Goal: Communication & Community: Answer question/provide support

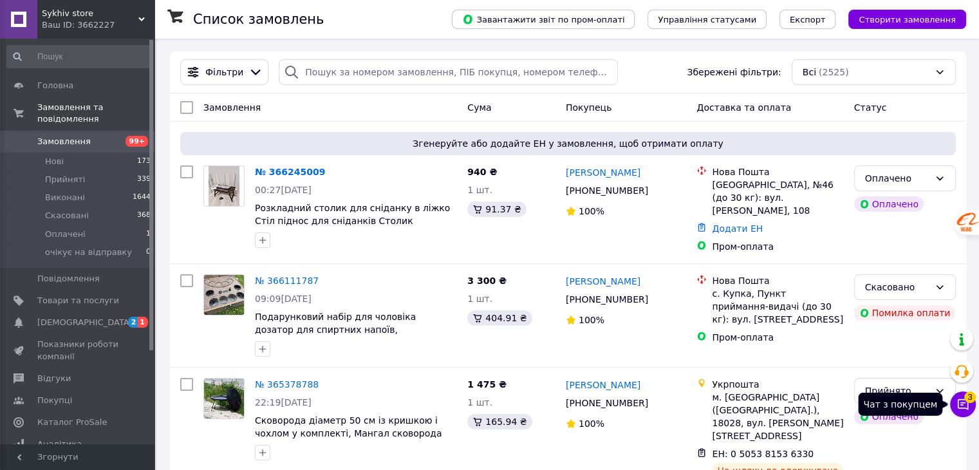
click at [967, 399] on span "3" at bounding box center [970, 393] width 12 height 12
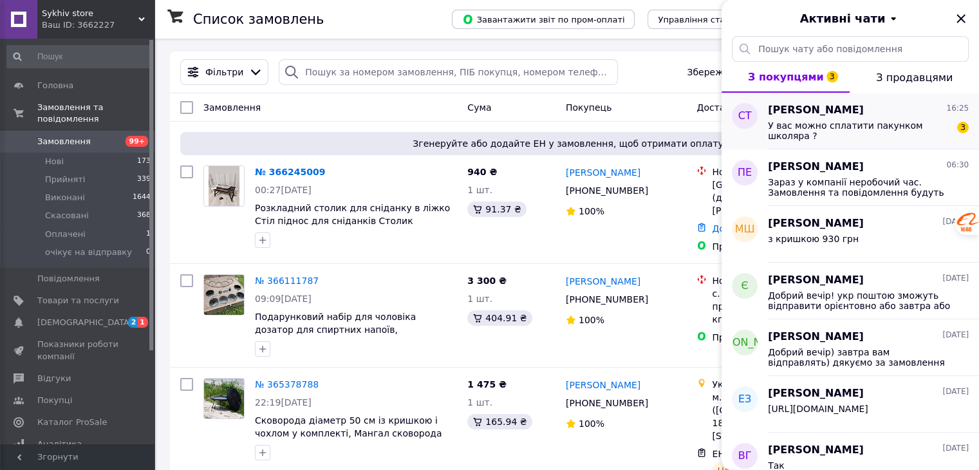
click at [877, 119] on div "У вас можно сплатити пакунком школяра ? 3" at bounding box center [868, 129] width 201 height 23
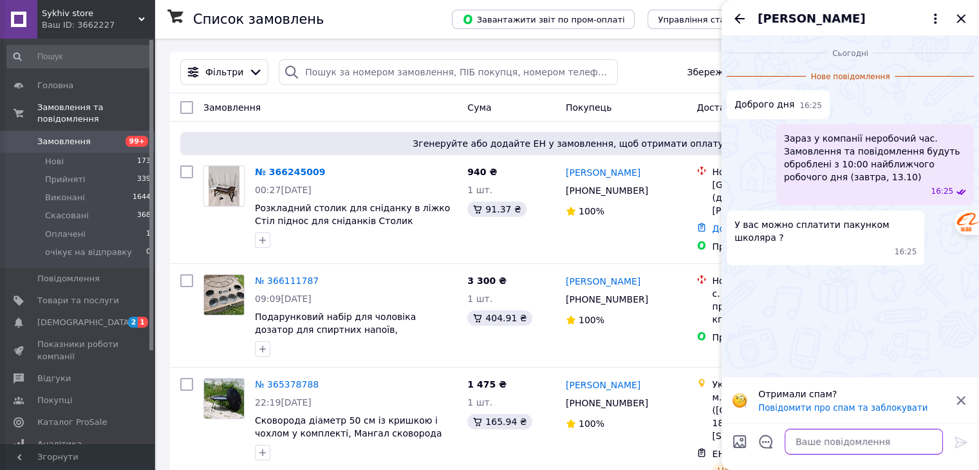
click at [829, 440] on textarea at bounding box center [864, 442] width 158 height 26
type textarea "Добрий день! нажаль ні"
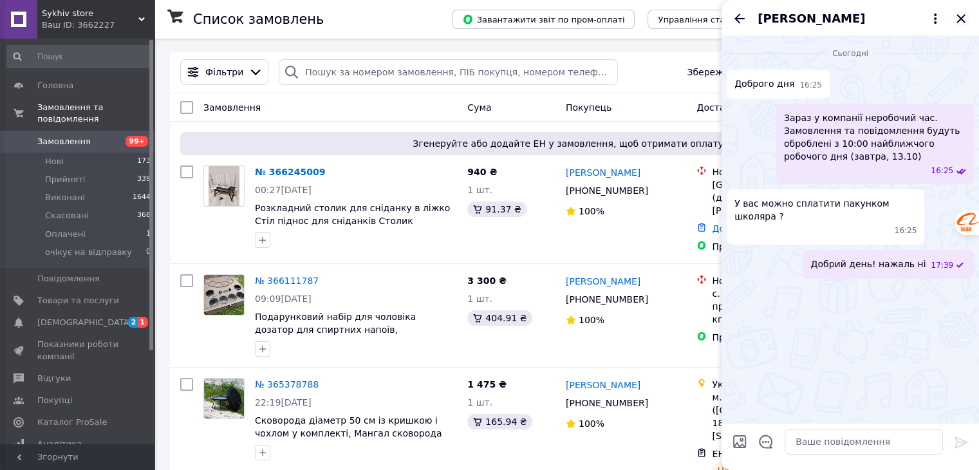
click at [958, 17] on icon "Закрити" at bounding box center [960, 18] width 15 height 15
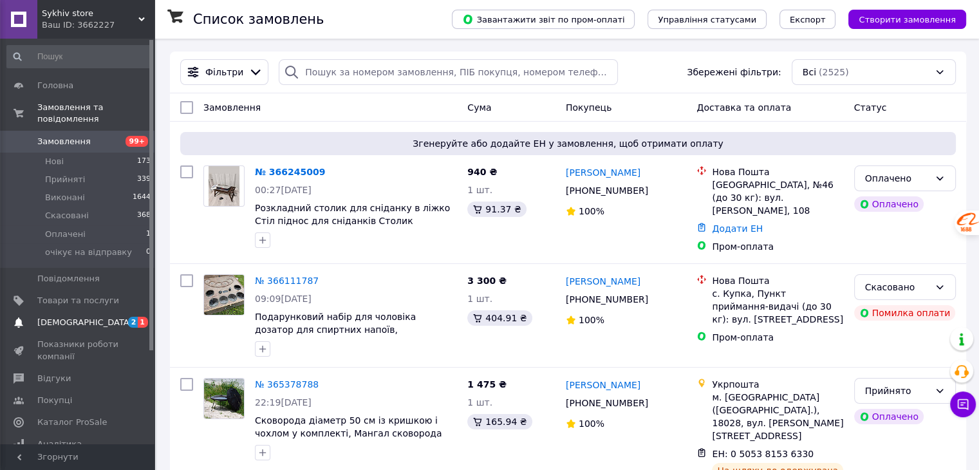
click at [86, 317] on span "[DEMOGRAPHIC_DATA]" at bounding box center [78, 323] width 82 height 12
